Goal: Contribute content

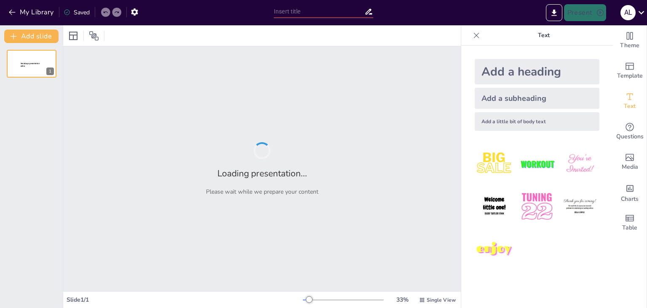
type input "Energías de Octubre: Equilibrio y Ciclos Naturales en Libra"
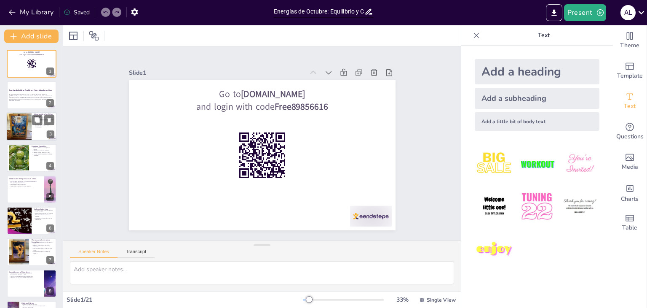
checkbox input "true"
click at [19, 118] on div at bounding box center [19, 126] width 38 height 29
type textarea "La comprensión de los ciclos naturales nos permite reconocer la interdependenci…"
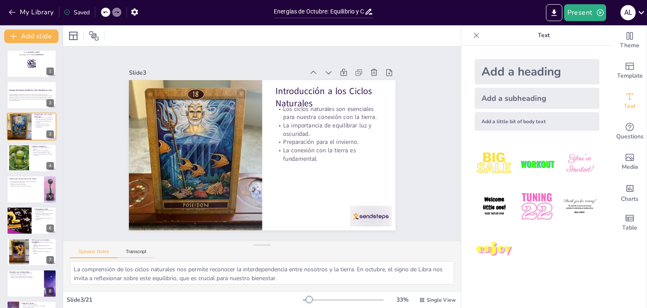
checkbox input "true"
click at [22, 159] on div at bounding box center [18, 158] width 37 height 26
type textarea "La limpieza energética es un proceso que nos ayuda a deshacernos de las energía…"
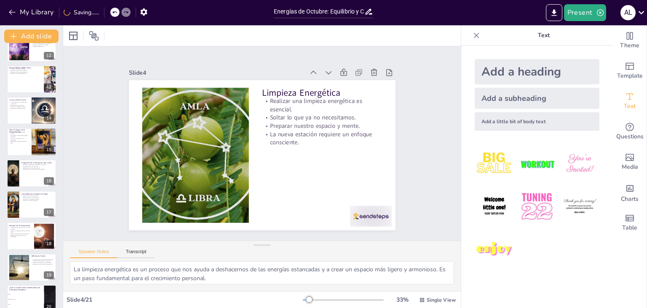
scroll to position [403, 0]
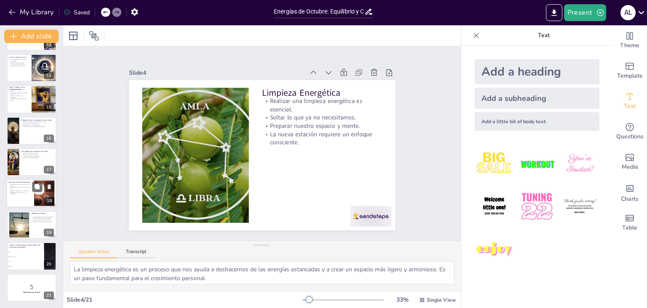
checkbox input "true"
click at [21, 181] on p "Resumen de la Presentación" at bounding box center [20, 182] width 23 height 3
type textarea "Reconectar con los ciclos naturales es esencial para vivir en armonía. Esta con…"
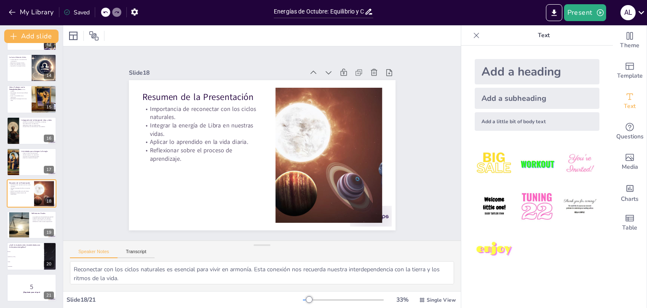
checkbox input "true"
click at [20, 73] on div at bounding box center [31, 68] width 51 height 29
type textarea "La luna llena representa un clímax en nuestros ciclos. Es un momento para refle…"
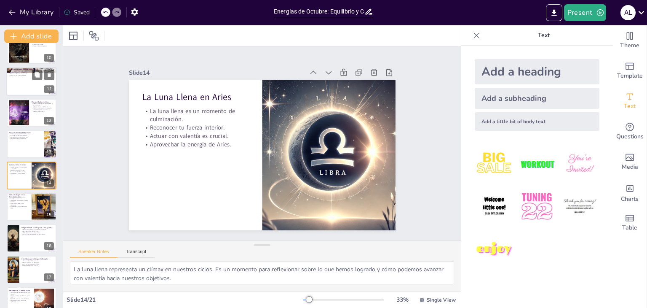
checkbox input "true"
click at [16, 90] on div at bounding box center [31, 81] width 51 height 29
type textarea "La luna nueva representa un nuevo ciclo y un tiempo para sembrar intenciones. E…"
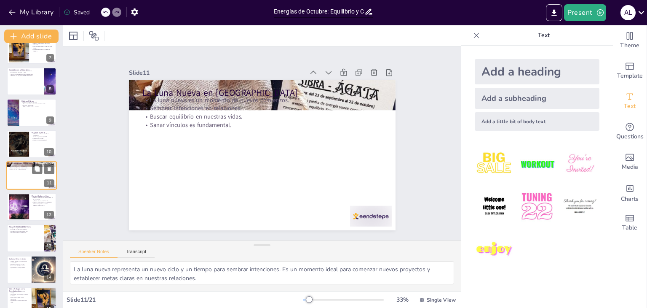
scroll to position [403, 0]
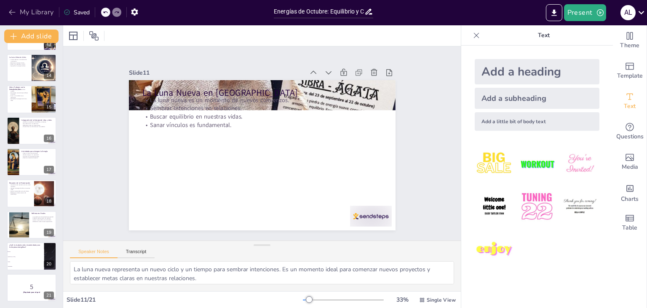
checkbox input "true"
